Goal: Feedback & Contribution: Submit feedback/report problem

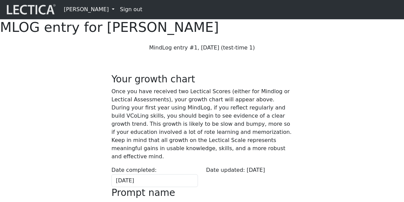
scroll to position [334, 0]
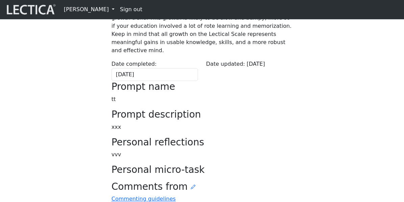
scroll to position [104, 0]
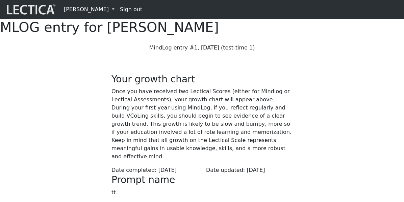
scroll to position [104, 0]
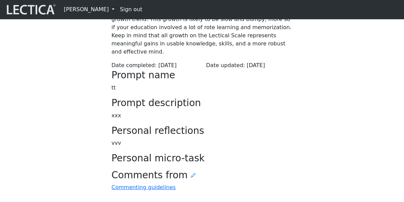
click at [171, 68] on span "2025-08-11" at bounding box center [168, 65] width 18 height 6
click at [88, 150] on div "Your growth chart Once you have received two Lectical Scores (either for Mindlo…" at bounding box center [202, 75] width 325 height 244
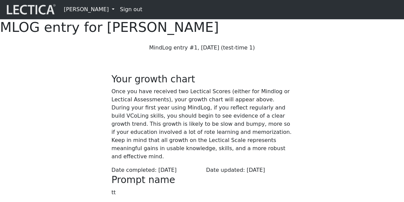
scroll to position [104, 0]
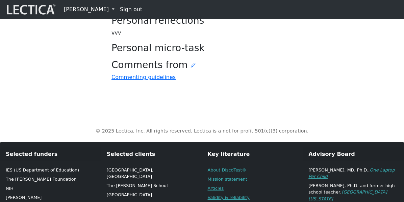
scroll to position [228, 0]
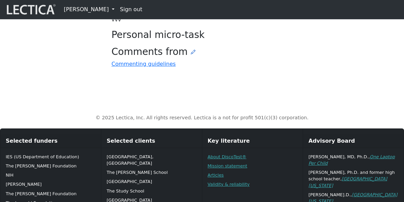
click at [191, 54] on icon at bounding box center [193, 51] width 5 height 5
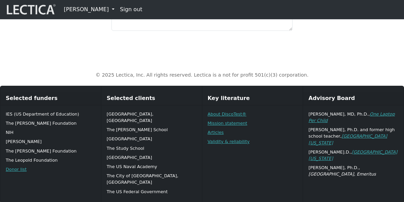
scroll to position [351, 0]
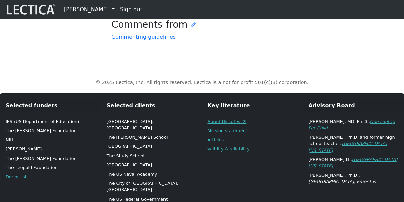
scroll to position [250, 0]
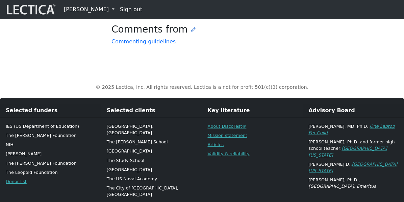
click at [191, 32] on icon at bounding box center [193, 29] width 5 height 5
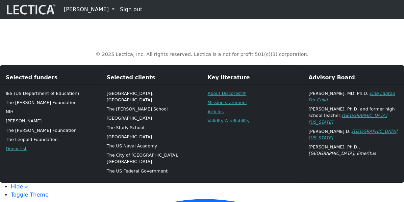
scroll to position [348, 0]
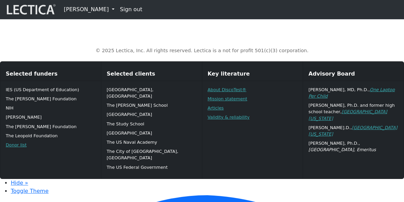
scroll to position [284, 0]
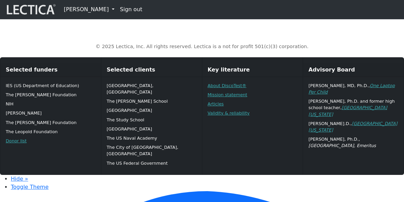
scroll to position [300, 0]
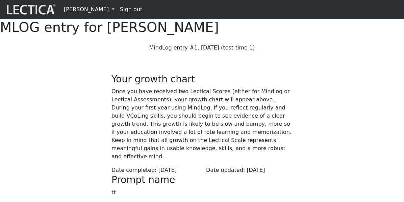
scroll to position [294, 0]
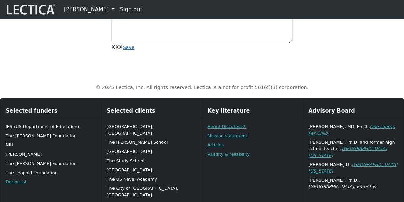
scroll to position [328, 0]
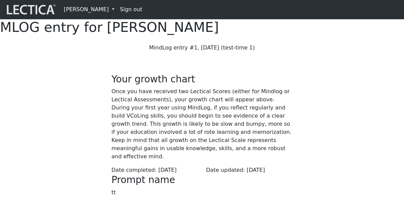
scroll to position [294, 0]
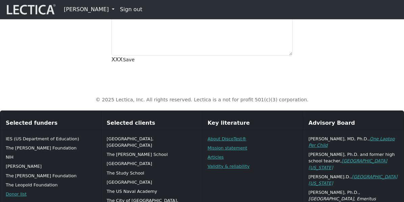
scroll to position [324, 0]
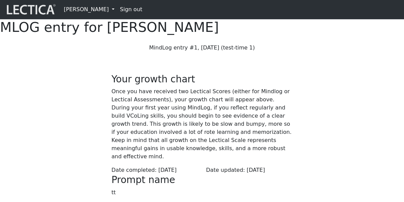
scroll to position [294, 0]
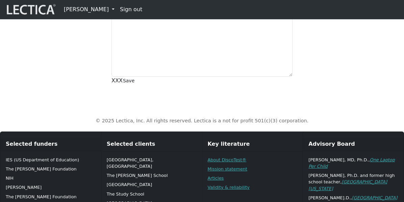
click at [128, 85] on button "Save" at bounding box center [129, 81] width 12 height 8
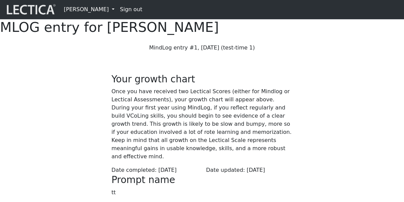
scroll to position [294, 0]
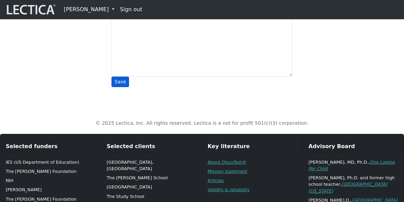
click at [122, 87] on button "Save" at bounding box center [121, 81] width 18 height 10
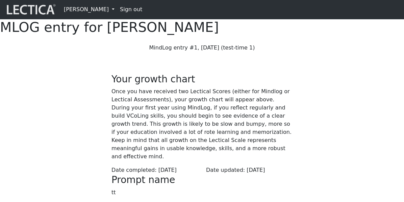
scroll to position [294, 0]
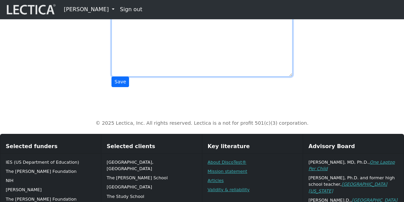
click at [144, 76] on textarea at bounding box center [202, 42] width 181 height 70
type textarea "asdf"
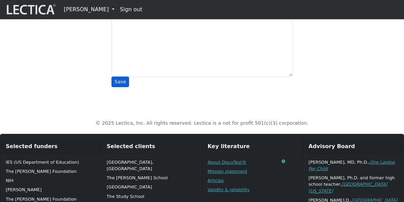
click at [117, 87] on button "Save" at bounding box center [121, 81] width 18 height 10
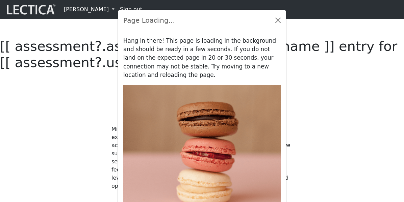
scroll to position [294, 0]
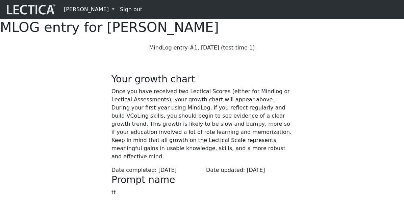
scroll to position [294, 0]
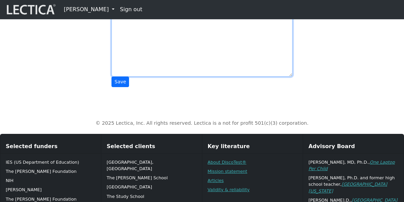
click at [189, 76] on textarea "asdf" at bounding box center [202, 42] width 181 height 70
type textarea "asdfvvv"
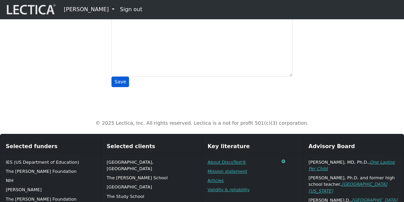
click at [120, 87] on button "Save" at bounding box center [121, 81] width 18 height 10
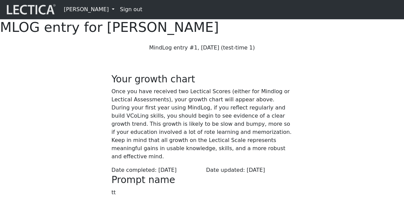
scroll to position [294, 0]
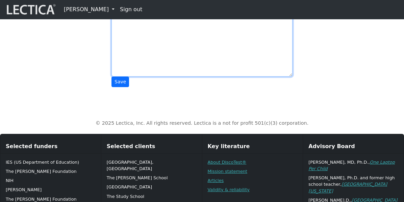
click at [189, 76] on textarea "asdfvvv" at bounding box center [202, 42] width 181 height 70
type textarea "asdfvvvvvvv"
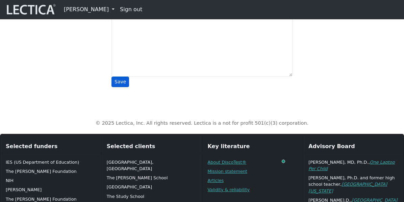
click at [119, 87] on button "Save" at bounding box center [121, 81] width 18 height 10
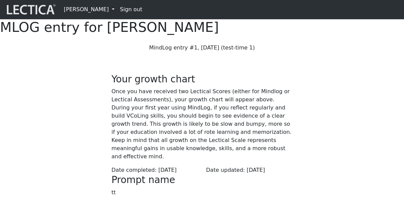
scroll to position [294, 0]
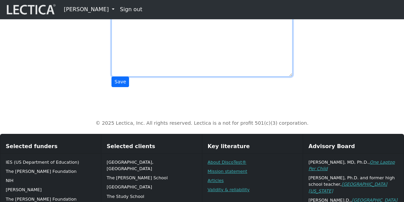
click at [183, 76] on textarea "asdfvvvvvvv" at bounding box center [202, 42] width 181 height 70
type textarea "asdfvvvvvvvx"
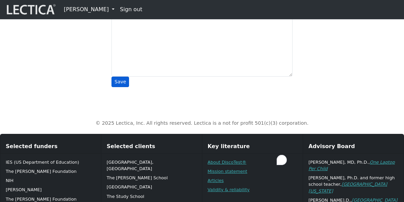
click at [119, 87] on button "Save" at bounding box center [121, 81] width 18 height 10
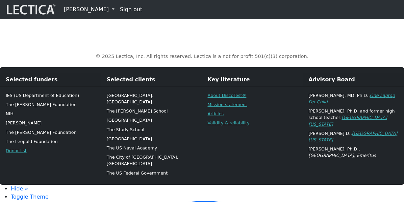
scroll to position [294, 0]
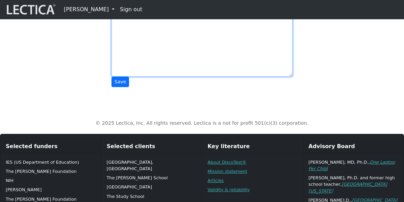
click at [191, 76] on textarea "asdfvvvvvvvx" at bounding box center [202, 42] width 181 height 70
type textarea "asdfvvvvvvvxPEDRO PEDRO PEDRO"
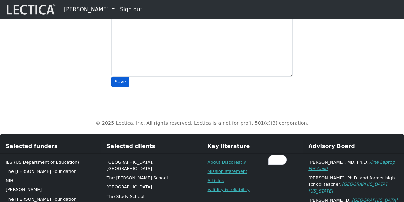
click at [123, 87] on button "Save" at bounding box center [121, 81] width 18 height 10
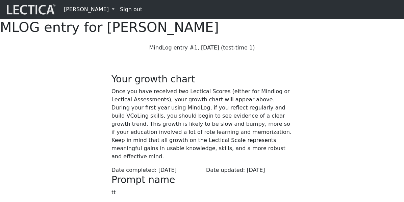
scroll to position [294, 0]
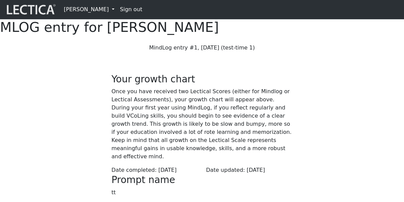
scroll to position [294, 0]
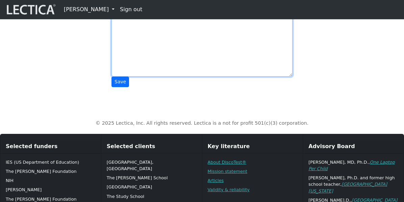
click at [198, 76] on textarea "asdfvvvvvvvx" at bounding box center [202, 42] width 181 height 70
type textarea "asdfvvvvvvvx BLA BLA"
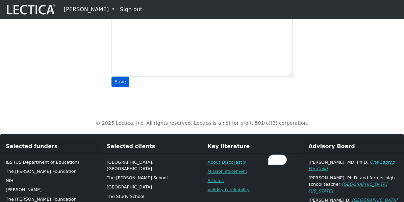
click at [122, 87] on button "Save" at bounding box center [121, 81] width 18 height 10
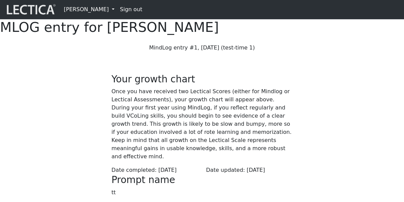
scroll to position [294, 0]
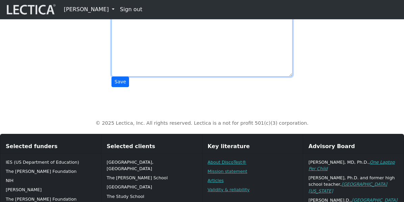
click at [188, 76] on textarea "asdfvvvvvvvx" at bounding box center [202, 42] width 181 height 70
type textarea "asdfvvvvvvvx BLA BLA"
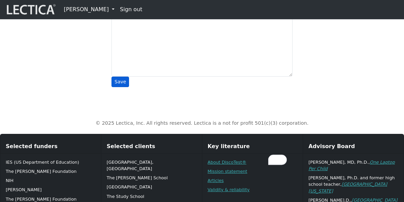
click at [119, 87] on button "Save" at bounding box center [121, 81] width 18 height 10
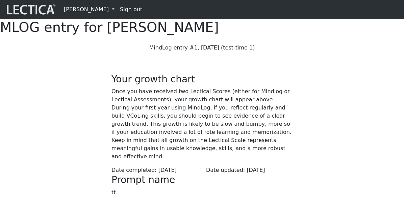
scroll to position [294, 0]
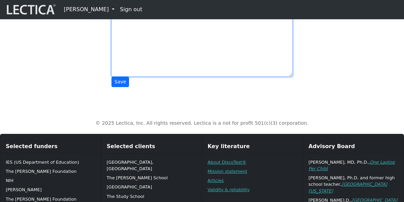
click at [190, 76] on textarea "asdfvvvvvvvx" at bounding box center [202, 42] width 181 height 70
type textarea "asdfvvvvvvvx BALB BLS"
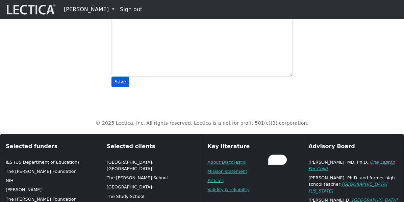
click at [117, 87] on button "Save" at bounding box center [121, 81] width 18 height 10
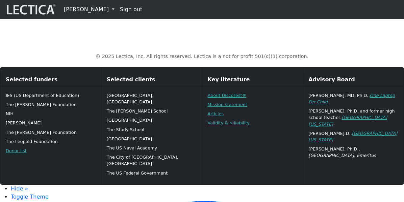
click at [81, 66] on div "© 2025 Lectica, Inc. All rights reserved. Lectica is a not for profit 501(c)(3)…" at bounding box center [202, 51] width 325 height 29
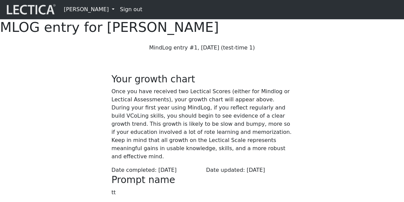
scroll to position [294, 0]
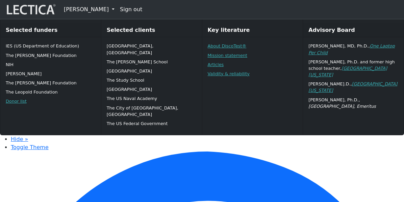
scroll to position [294, 0]
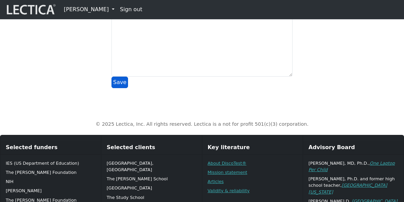
click at [116, 88] on button "Save" at bounding box center [120, 81] width 17 height 11
